Goal: Information Seeking & Learning: Learn about a topic

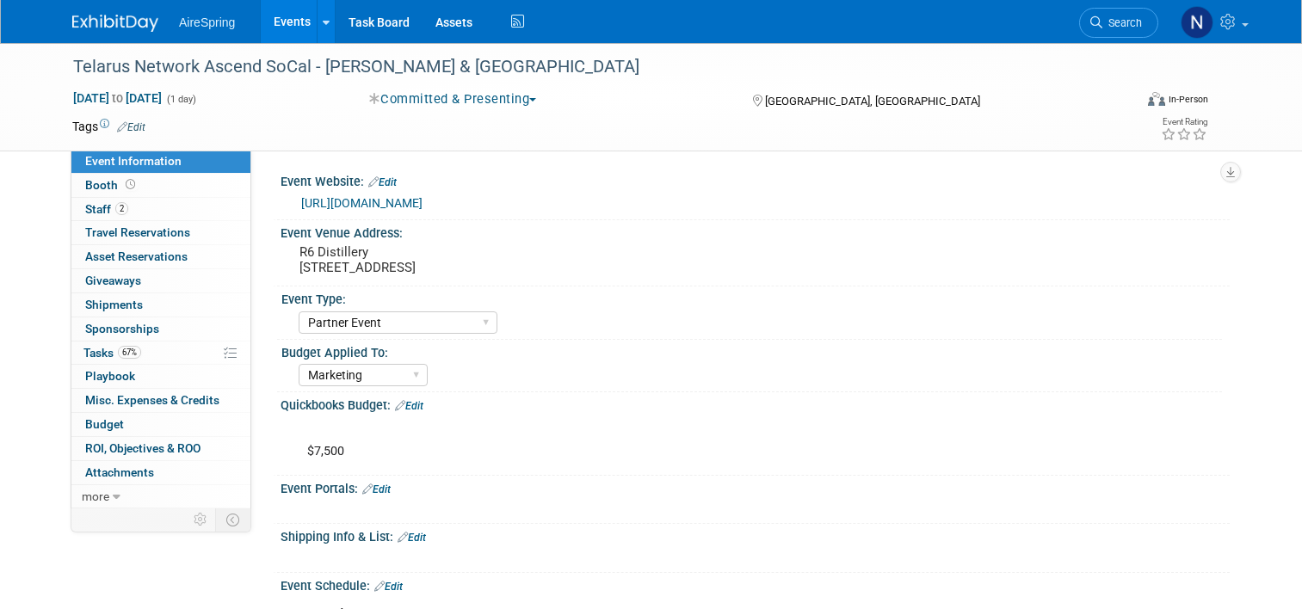
select select "Partner Event"
select select "Marketing"
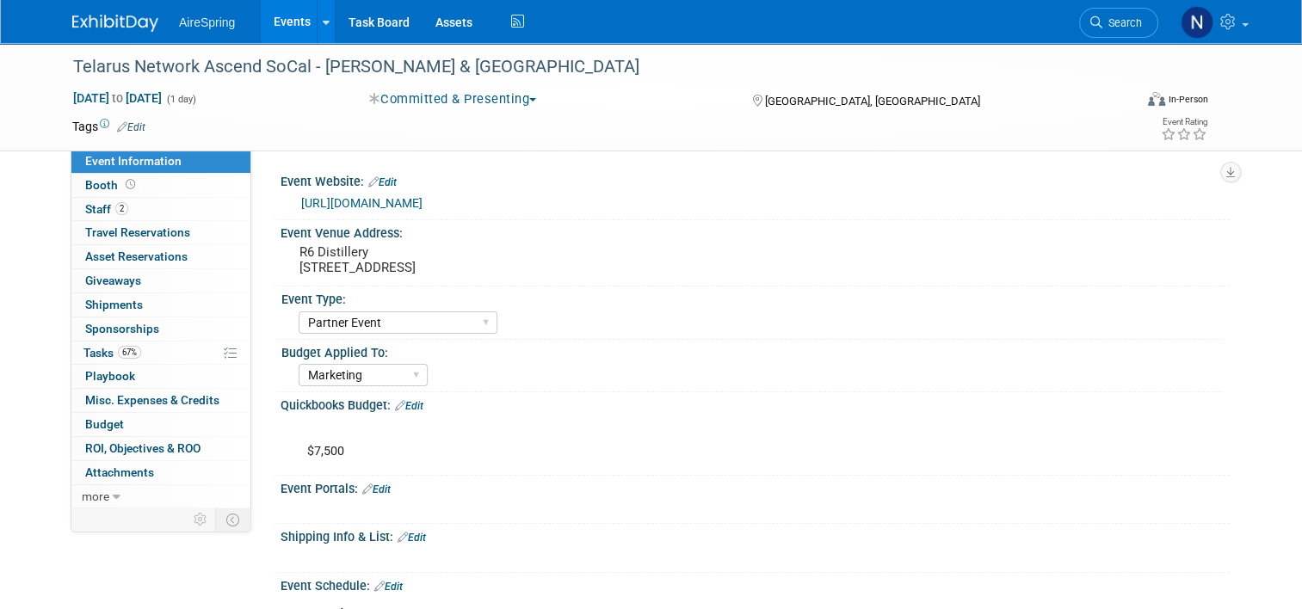
click at [272, 27] on link "Events" at bounding box center [292, 21] width 63 height 43
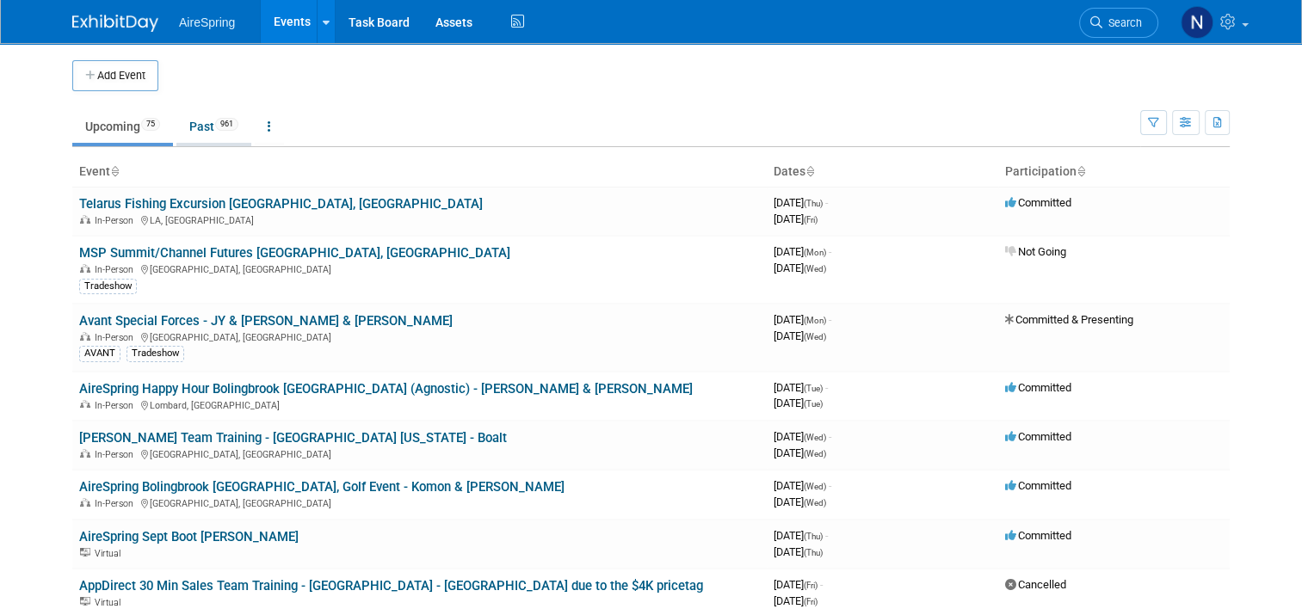
click at [201, 122] on link "Past 961" at bounding box center [213, 126] width 75 height 33
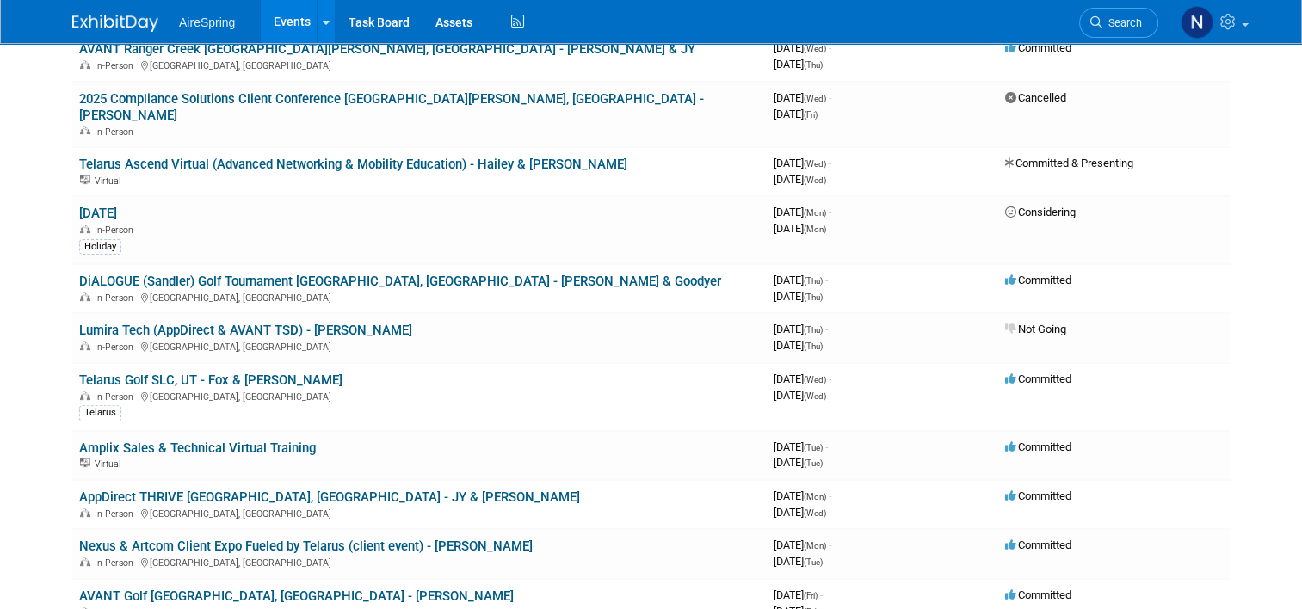
scroll to position [602, 0]
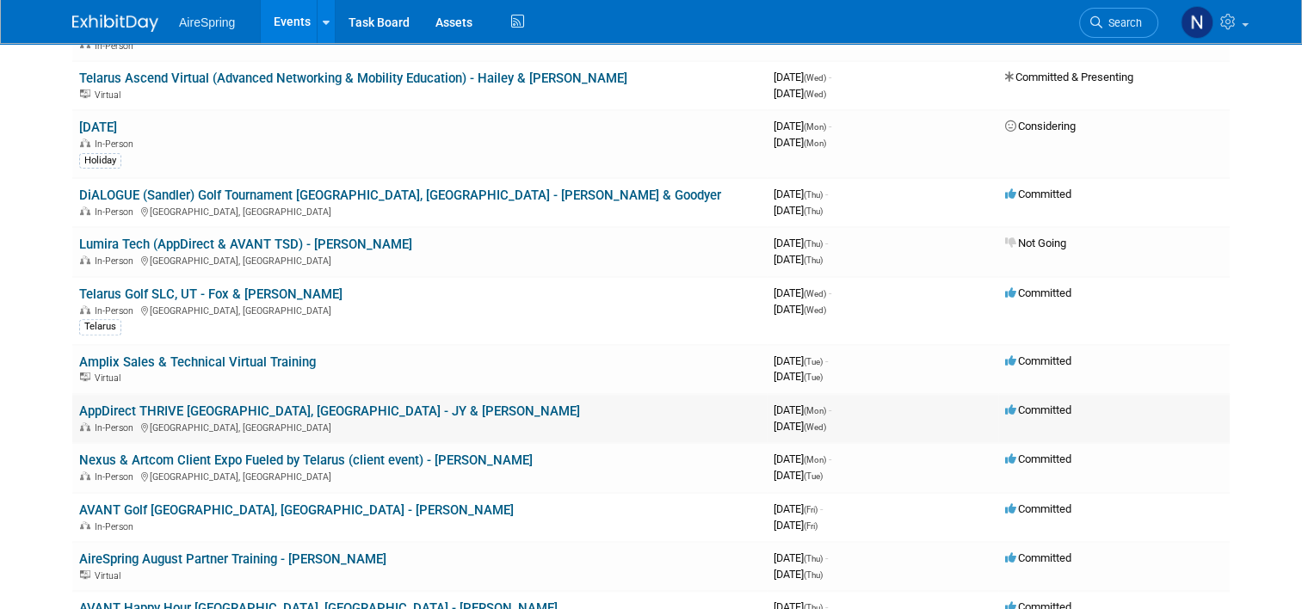
click at [275, 404] on link "AppDirect THRIVE [GEOGRAPHIC_DATA], [GEOGRAPHIC_DATA] - JY & [PERSON_NAME]" at bounding box center [329, 411] width 501 height 15
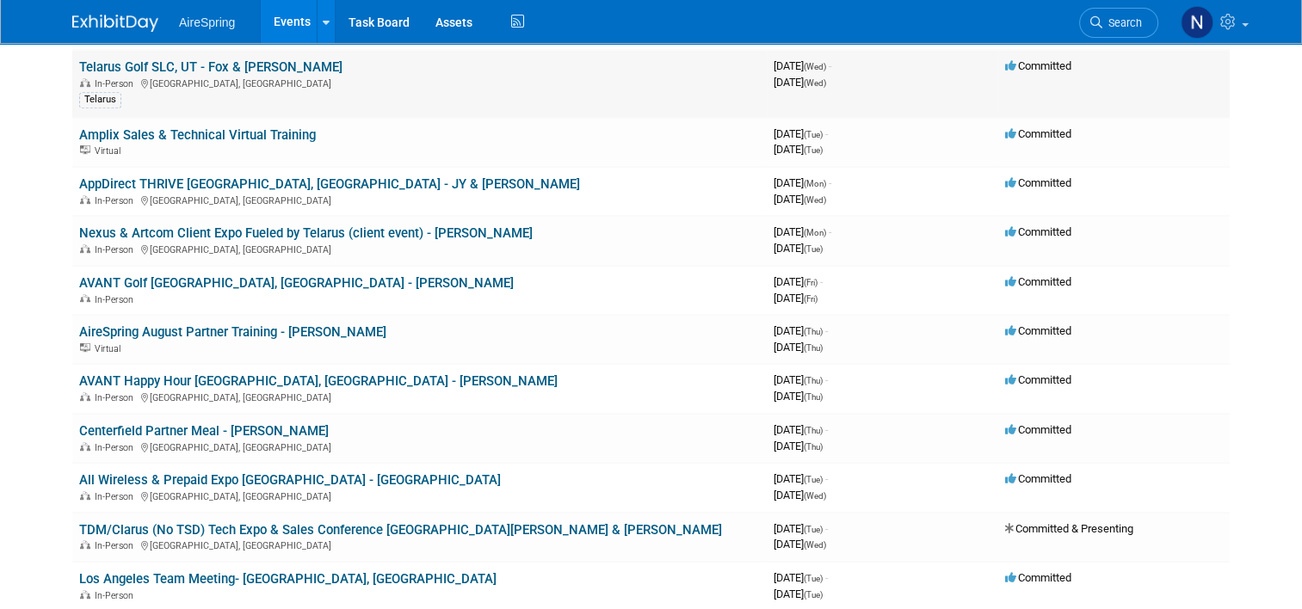
scroll to position [861, 0]
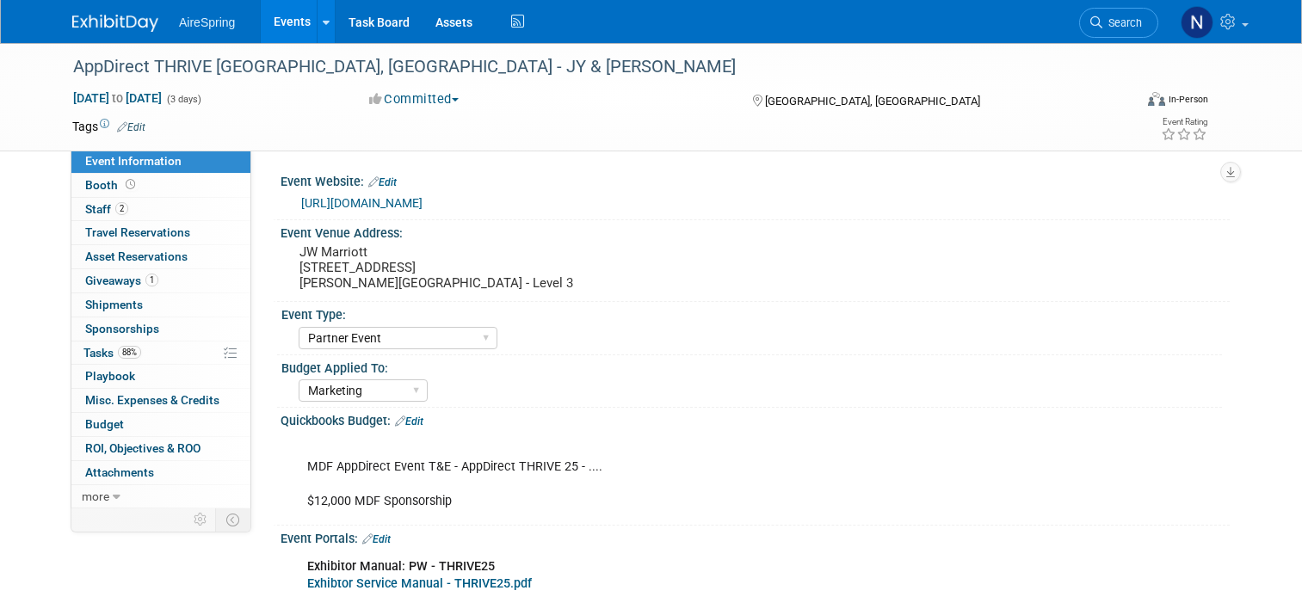
select select "Partner Event"
select select "Marketing"
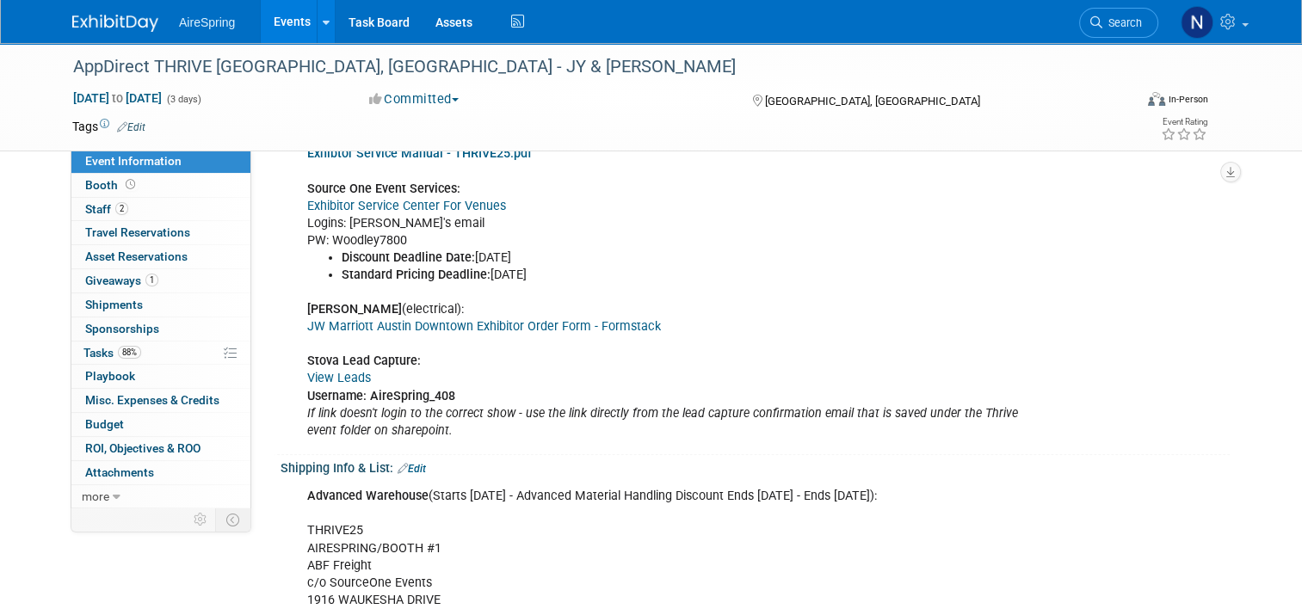
scroll to position [602, 0]
